Goal: Information Seeking & Learning: Learn about a topic

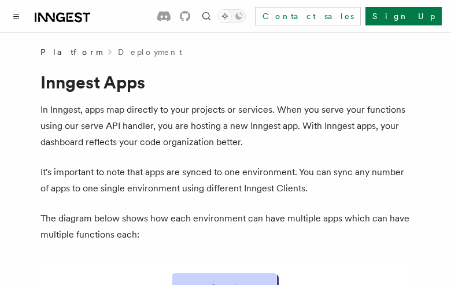
scroll to position [552, 0]
